Goal: Task Accomplishment & Management: Manage account settings

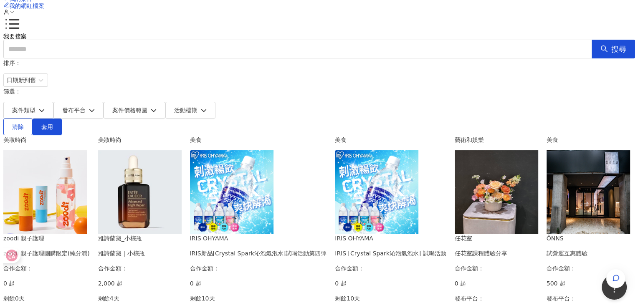
scroll to position [42, 0]
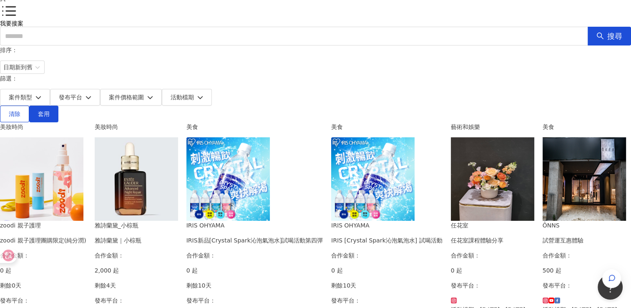
click at [178, 161] on img at bounding box center [136, 178] width 83 height 83
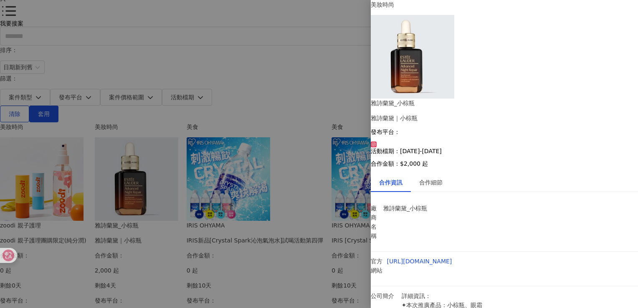
scroll to position [10, 0]
click at [432, 178] on div "合作細節" at bounding box center [430, 182] width 23 height 9
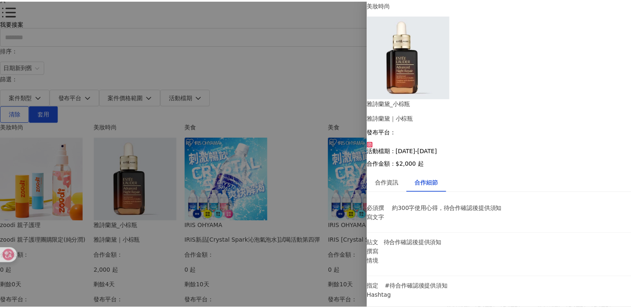
scroll to position [0, 0]
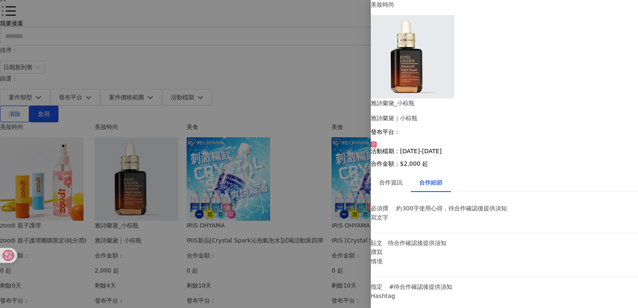
click at [401, 173] on div "合作資訊" at bounding box center [391, 182] width 40 height 19
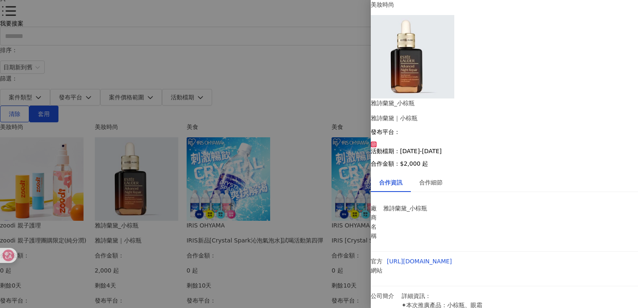
click at [370, 156] on div at bounding box center [319, 154] width 638 height 308
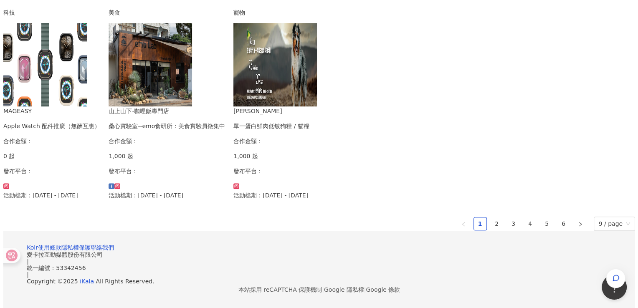
scroll to position [501, 0]
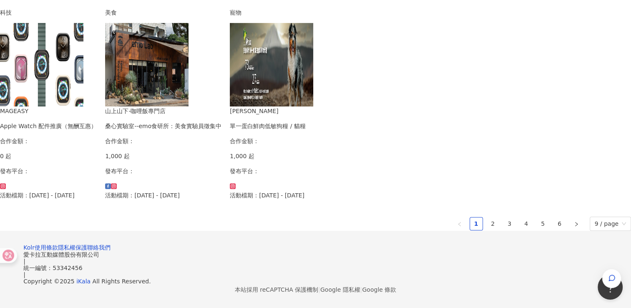
click at [313, 177] on div "[PERSON_NAME] 單一蛋白鮮肉低敏狗糧 / 貓糧 合作金額： 1,000 起 發布平台： 活動檔期：[DATE] - [DATE]" at bounding box center [271, 152] width 83 height 93
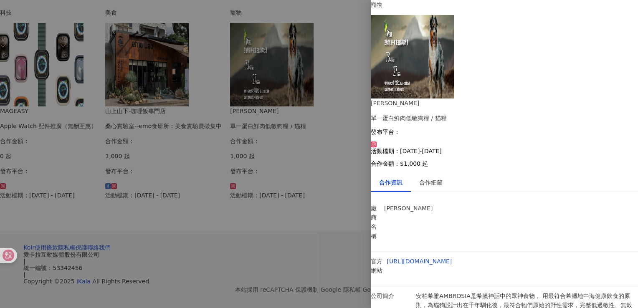
scroll to position [27, 0]
click at [436, 178] on div "合作細節" at bounding box center [430, 182] width 23 height 9
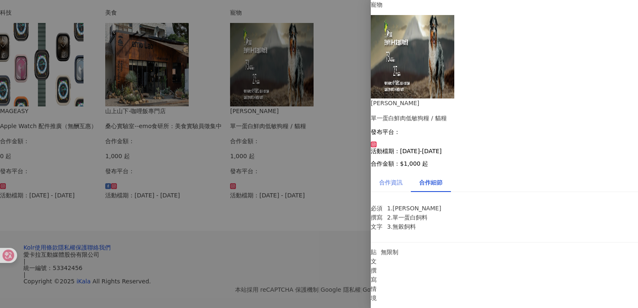
click at [402, 173] on div "合作資訊" at bounding box center [391, 182] width 40 height 19
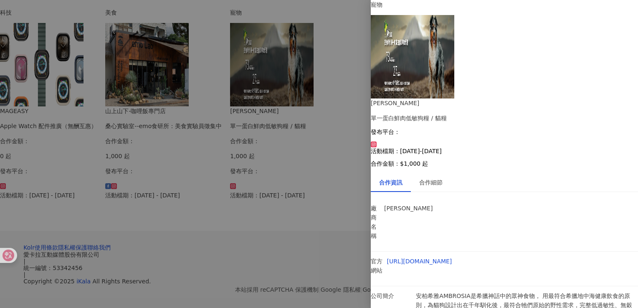
click at [254, 217] on div at bounding box center [319, 154] width 638 height 308
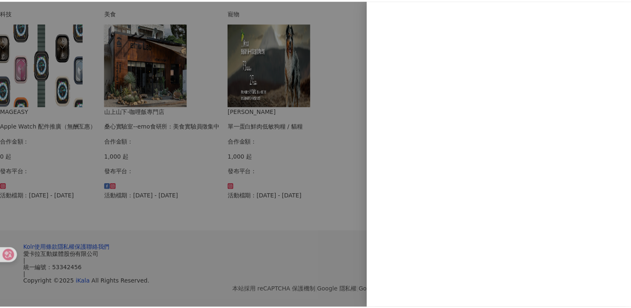
scroll to position [0, 0]
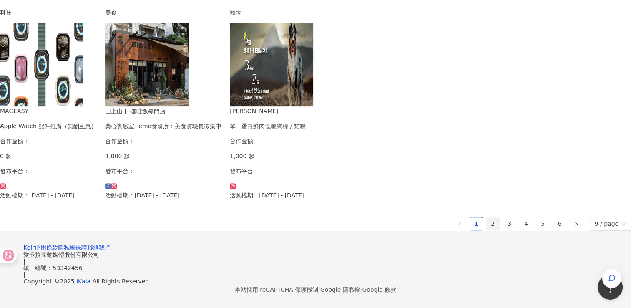
click at [487, 230] on link "2" at bounding box center [493, 223] width 13 height 13
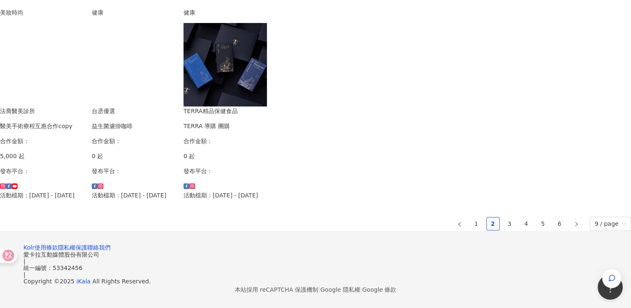
scroll to position [562, 0]
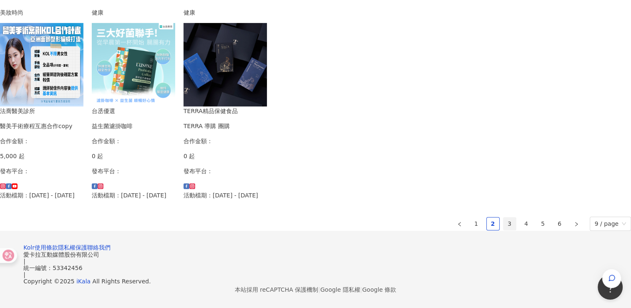
click at [504, 217] on link "3" at bounding box center [510, 223] width 13 height 13
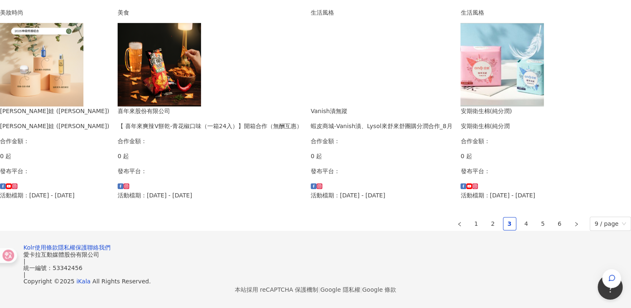
scroll to position [542, 0]
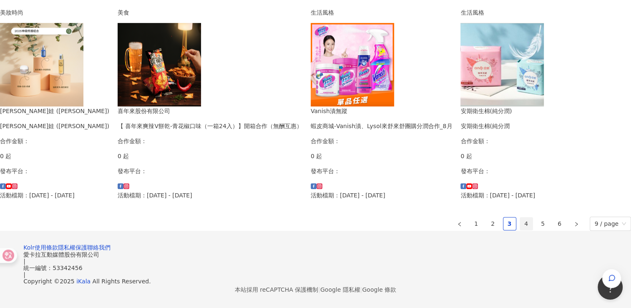
click at [520, 217] on link "4" at bounding box center [526, 223] width 13 height 13
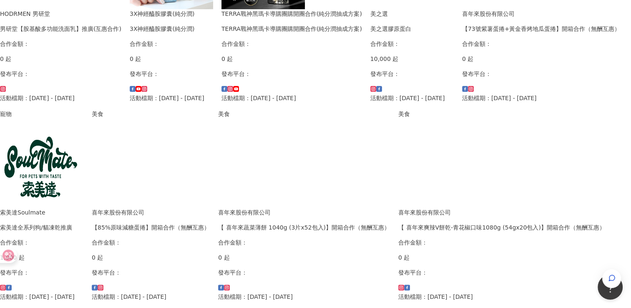
scroll to position [250, 0]
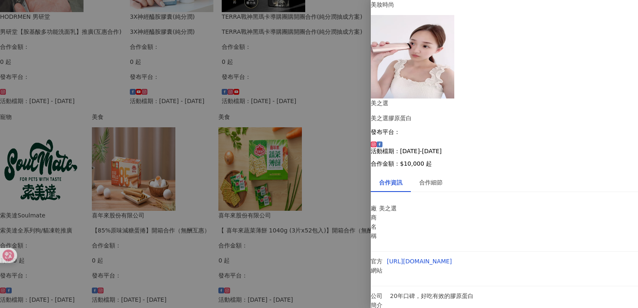
click at [189, 114] on div at bounding box center [319, 154] width 638 height 308
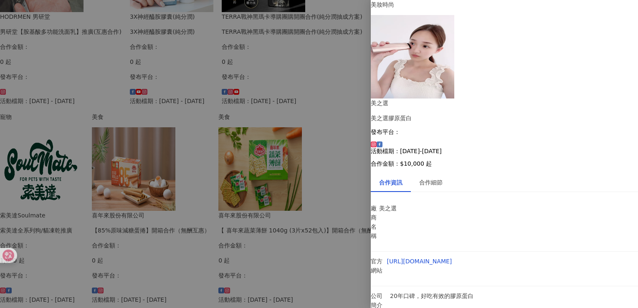
click at [499, 286] on li "公司簡介 20年口碑，好吃有效的膠原蛋白" at bounding box center [504, 303] width 267 height 35
click at [441, 178] on div "合作細節" at bounding box center [430, 182] width 23 height 9
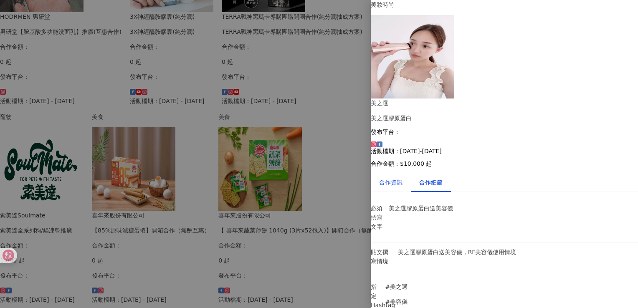
click at [401, 178] on div "合作資訊" at bounding box center [390, 182] width 23 height 9
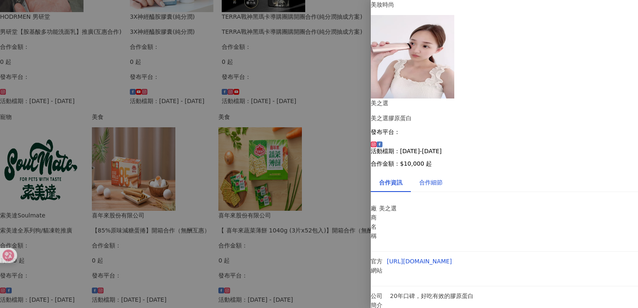
click at [434, 178] on div "合作細節" at bounding box center [430, 182] width 23 height 9
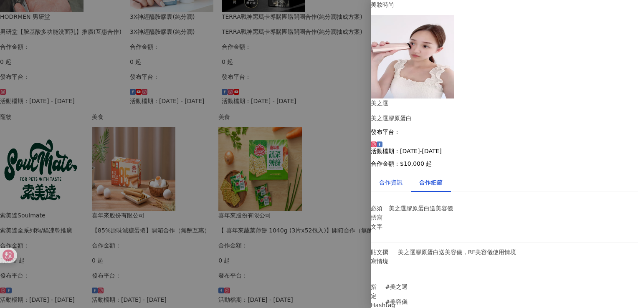
click at [402, 178] on div "合作資訊" at bounding box center [390, 182] width 23 height 9
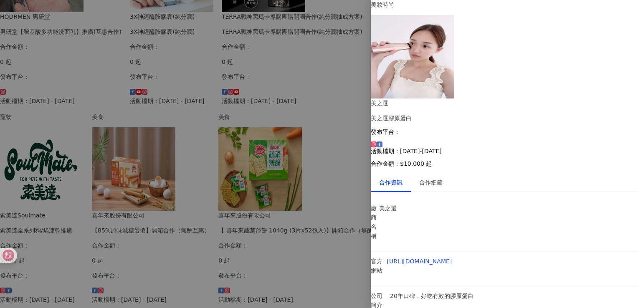
drag, startPoint x: 414, startPoint y: 192, endPoint x: 491, endPoint y: 200, distance: 77.1
copy div "合作商品 美之選膠原蛋白送RF美容儀"
click at [454, 63] on img at bounding box center [412, 56] width 83 height 83
click at [202, 66] on div at bounding box center [319, 154] width 638 height 308
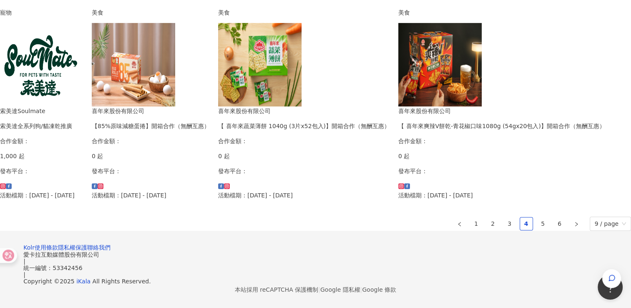
scroll to position [501, 0]
click at [537, 230] on link "5" at bounding box center [543, 223] width 13 height 13
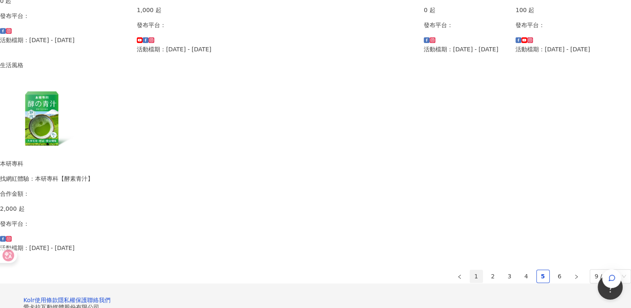
click at [470, 270] on link "1" at bounding box center [476, 276] width 13 height 13
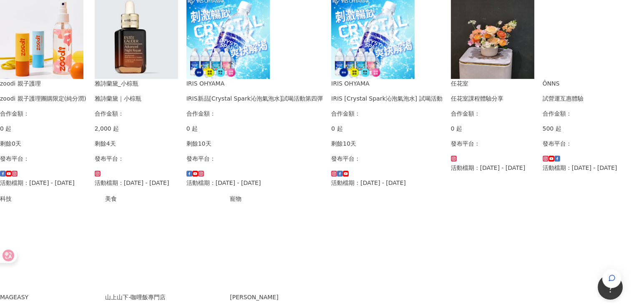
scroll to position [125, 0]
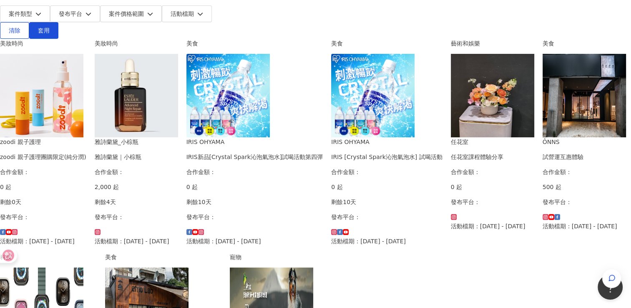
click at [178, 212] on div "發布平台：" at bounding box center [136, 224] width 83 height 24
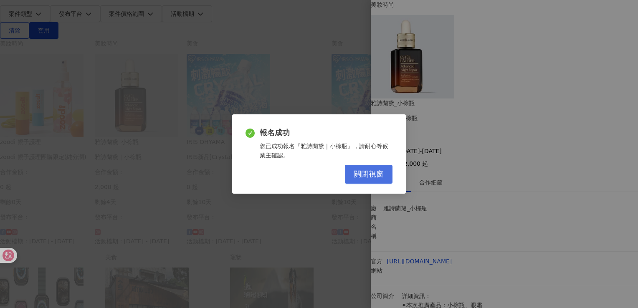
click at [377, 177] on span "關閉視窗" at bounding box center [368, 174] width 30 height 9
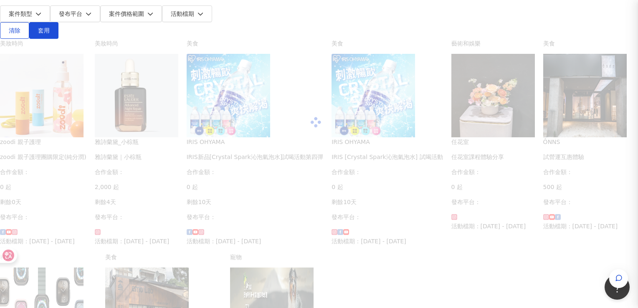
click at [260, 194] on div "美妝時尚 zoodi 親子護理 zoodi 親子護理團購限定(純分潤) 合作金額： 0 起 剩餘0天 發布平台： 活動檔期：[DATE] - [DATE] 美…" at bounding box center [315, 245] width 631 height 412
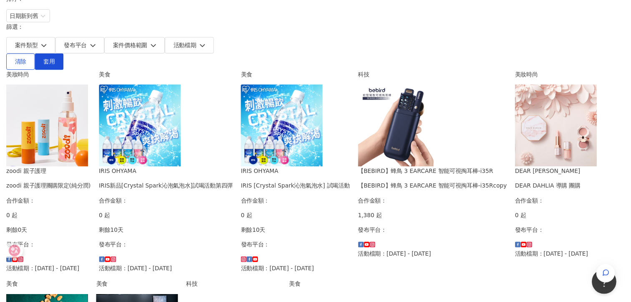
scroll to position [0, 0]
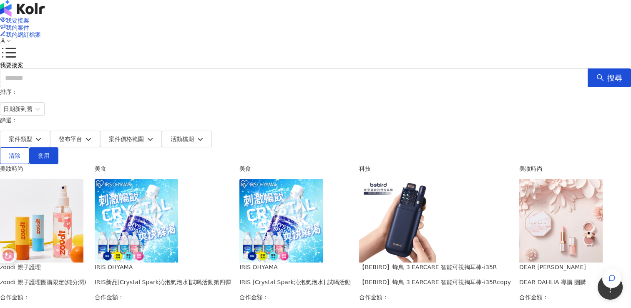
click at [472, 11] on div "我要接案 我的案件 我的網紅檔案" at bounding box center [315, 31] width 631 height 62
click at [41, 31] on span "我的網紅檔案" at bounding box center [23, 34] width 35 height 7
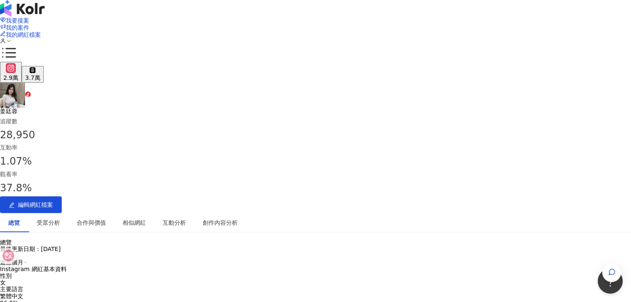
click at [43, 66] on button "3.7萬" at bounding box center [33, 74] width 22 height 16
click at [40, 74] on div "3.7萬" at bounding box center [32, 77] width 15 height 7
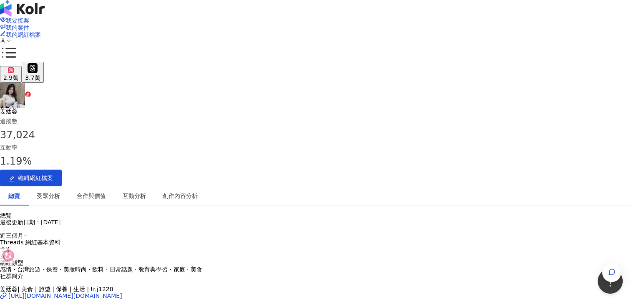
click at [43, 62] on button "3.7萬" at bounding box center [33, 72] width 22 height 20
click at [206, 186] on div "創作內容分析" at bounding box center [180, 195] width 52 height 19
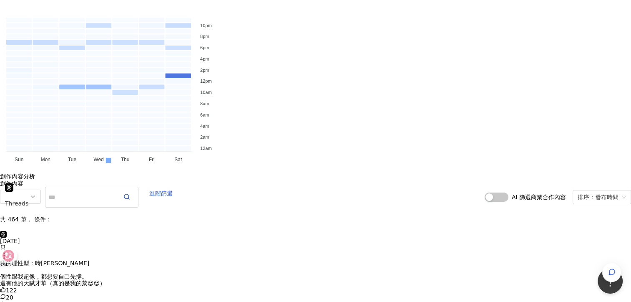
scroll to position [1768, 0]
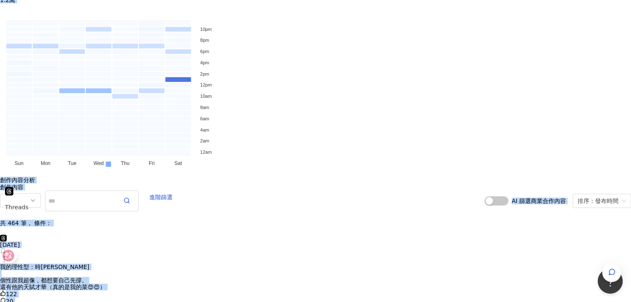
drag, startPoint x: 630, startPoint y: 246, endPoint x: 627, endPoint y: 144, distance: 101.9
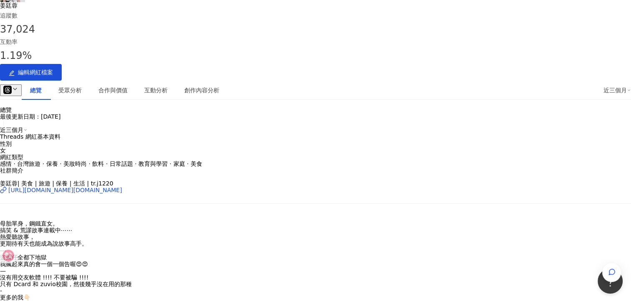
scroll to position [22, 6]
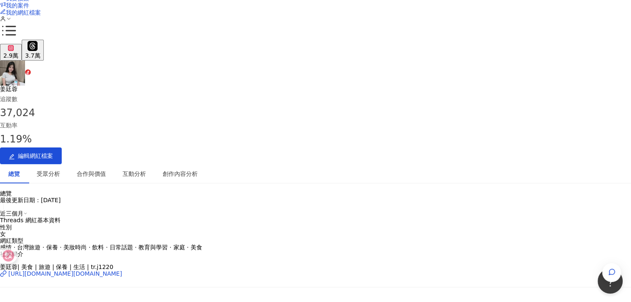
click at [18, 52] on div "2.9萬" at bounding box center [10, 55] width 15 height 7
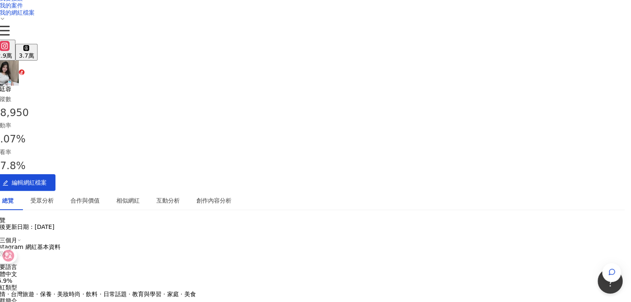
drag, startPoint x: 83, startPoint y: 26, endPoint x: 105, endPoint y: 201, distance: 175.9
click at [12, 52] on div "2.9萬" at bounding box center [4, 55] width 15 height 7
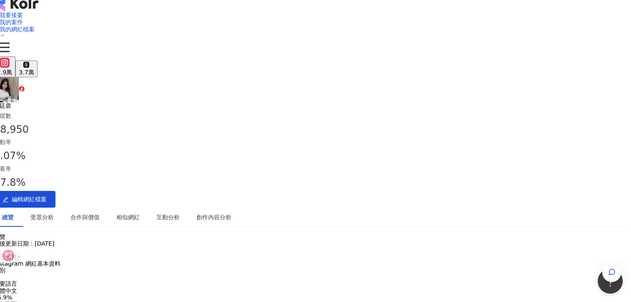
scroll to position [0, 6]
